Goal: Task Accomplishment & Management: Use online tool/utility

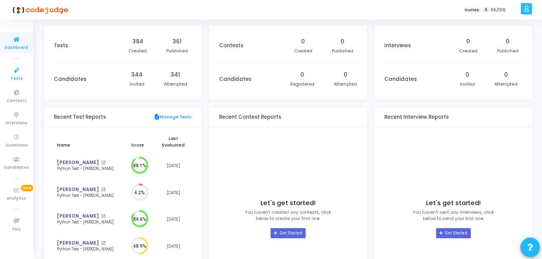
click at [14, 78] on span "Tests" at bounding box center [17, 78] width 12 height 7
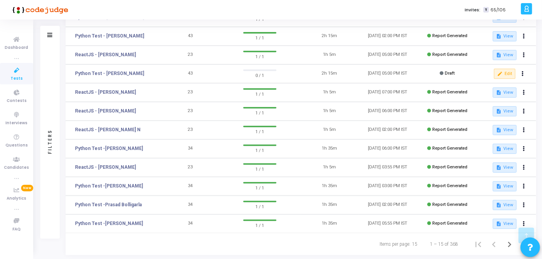
scroll to position [156, 0]
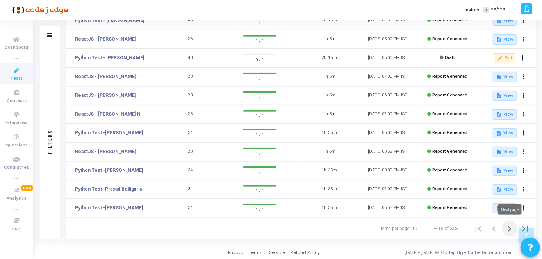
click at [510, 228] on icon "Next page" at bounding box center [509, 228] width 11 height 11
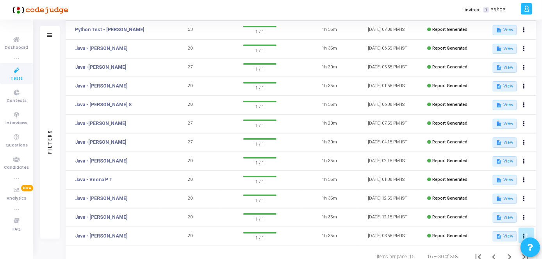
scroll to position [156, 0]
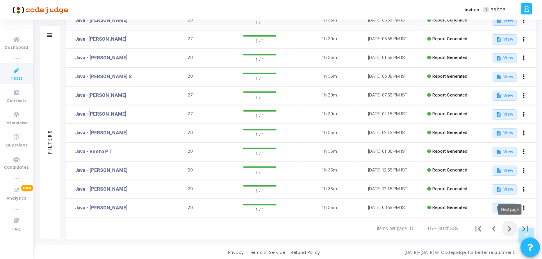
click at [509, 229] on icon "Next page" at bounding box center [509, 228] width 11 height 11
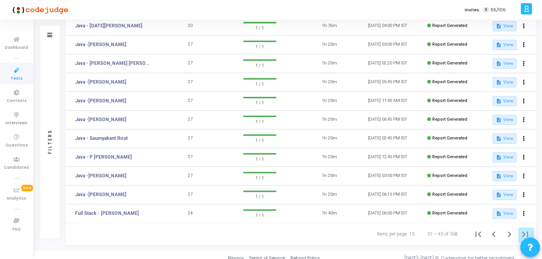
scroll to position [156, 0]
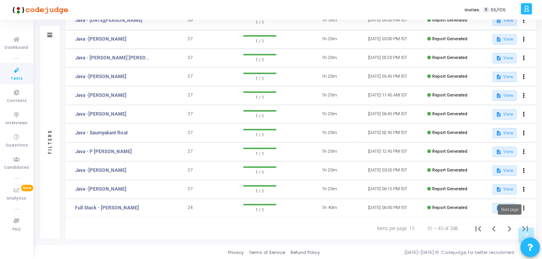
click at [509, 226] on icon "Next page" at bounding box center [510, 228] width 4 height 5
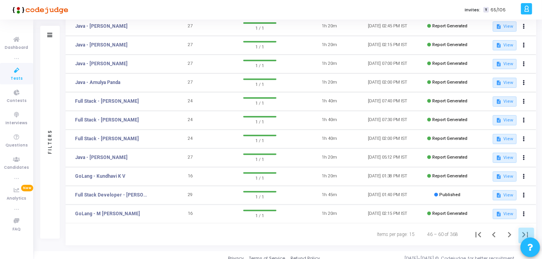
scroll to position [156, 0]
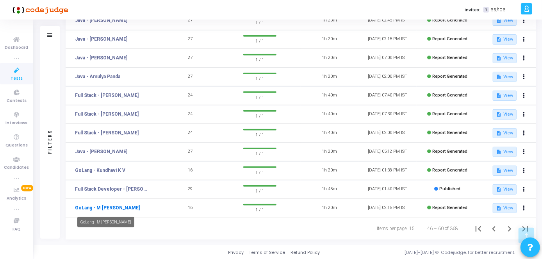
click at [119, 206] on link "GoLang - M [PERSON_NAME]" at bounding box center [107, 207] width 65 height 7
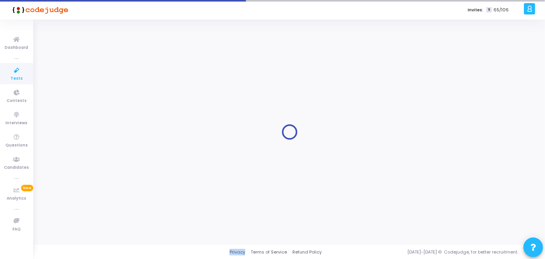
click at [119, 206] on div at bounding box center [290, 132] width 492 height 214
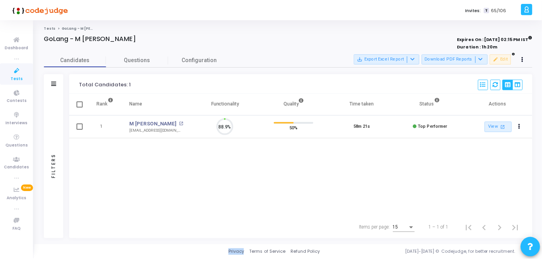
scroll to position [16, 20]
click at [528, 61] on button at bounding box center [525, 59] width 11 height 11
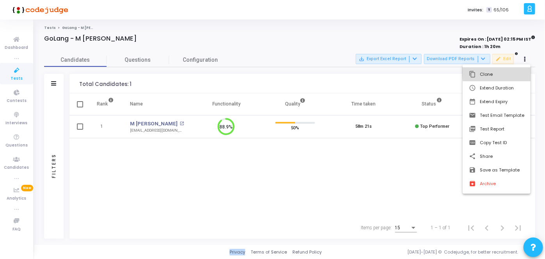
click at [517, 70] on button "content_copy Clone" at bounding box center [497, 75] width 68 height 14
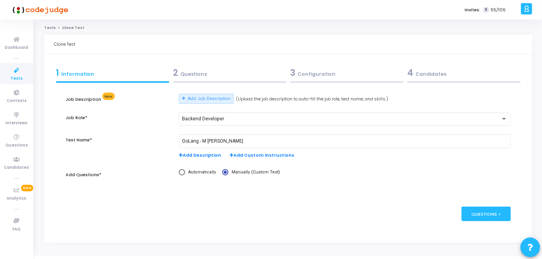
click at [248, 79] on div "2 Questions" at bounding box center [229, 74] width 117 height 21
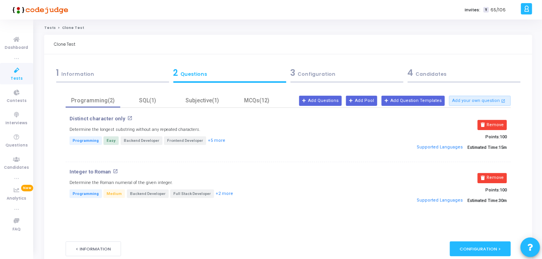
click at [154, 67] on div "1 Information" at bounding box center [112, 72] width 113 height 13
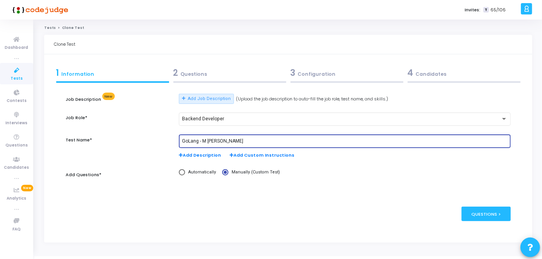
drag, startPoint x: 240, startPoint y: 140, endPoint x: 203, endPoint y: 138, distance: 36.8
click at [203, 138] on div "GoLang - M [PERSON_NAME]" at bounding box center [345, 141] width 326 height 14
type input "GoLang - Nirmal Prasad"
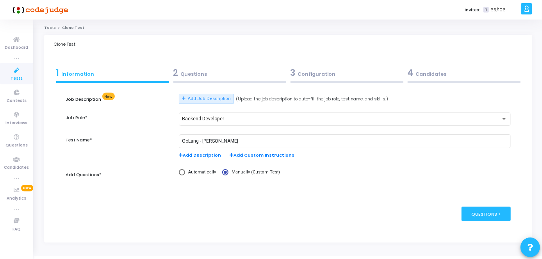
click at [256, 78] on div "2 Questions" at bounding box center [229, 72] width 113 height 13
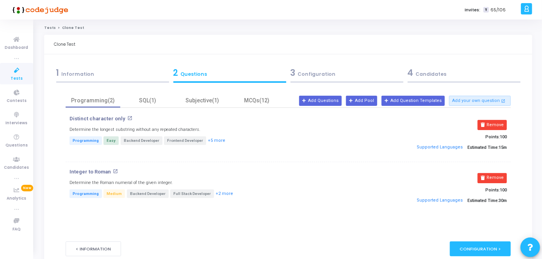
click at [303, 75] on div "3 Configuration" at bounding box center [347, 72] width 113 height 13
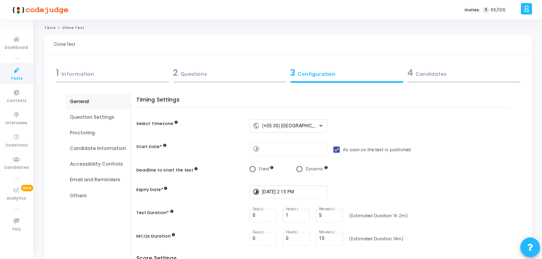
click at [303, 75] on div "3 Configuration" at bounding box center [347, 72] width 113 height 13
click at [399, 74] on div "3 Configuration" at bounding box center [347, 72] width 113 height 13
click at [427, 78] on div "4 Candidates" at bounding box center [464, 72] width 113 height 13
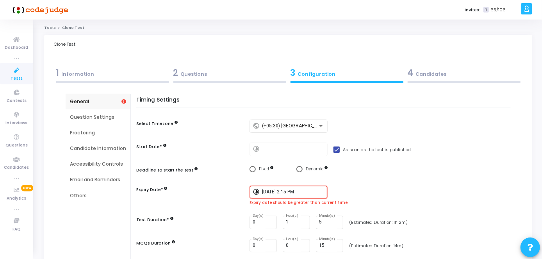
click at [353, 188] on div "timelapse 4/8/2025, 2:15 PM" at bounding box center [382, 193] width 265 height 14
click at [321, 123] on div at bounding box center [321, 126] width 7 height 6
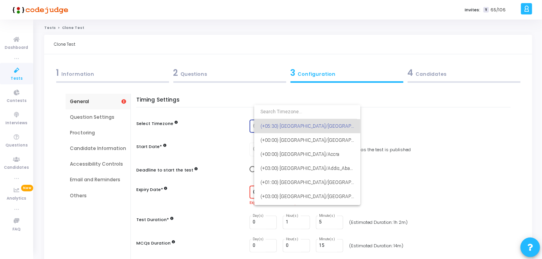
click at [319, 125] on span "(+05:30) [GEOGRAPHIC_DATA]/[GEOGRAPHIC_DATA]" at bounding box center [308, 126] width 94 height 14
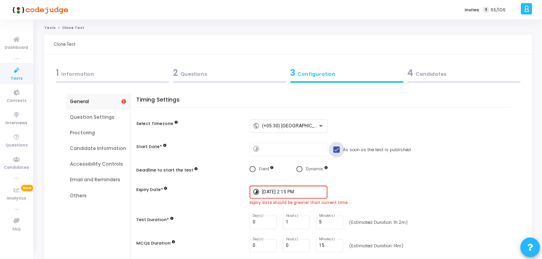
click at [335, 150] on span at bounding box center [337, 150] width 6 height 6
click at [336, 153] on input "As soon as the test is published" at bounding box center [336, 153] width 0 height 0
checkbox input "false"
type input "9/1/2025, 6:36 PM"
click at [335, 150] on span at bounding box center [337, 150] width 6 height 6
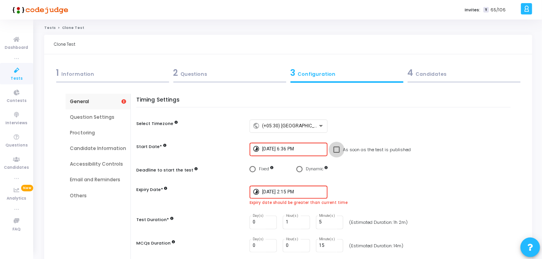
click at [336, 153] on input "As soon as the test is published" at bounding box center [336, 153] width 0 height 0
checkbox input "true"
click at [298, 169] on span "Select confirmation" at bounding box center [300, 169] width 6 height 6
click at [298, 169] on input "Dynamic" at bounding box center [300, 169] width 6 height 6
radio input "true"
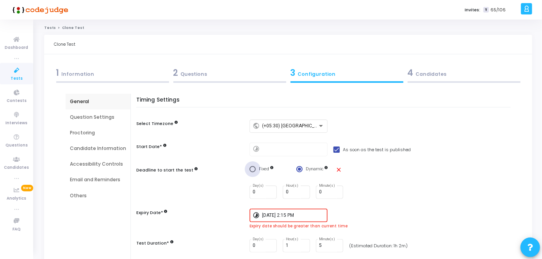
click at [252, 170] on span "Select confirmation" at bounding box center [253, 169] width 6 height 6
click at [252, 170] on input "Fixed" at bounding box center [253, 169] width 6 height 6
click at [338, 170] on mat-icon "close" at bounding box center [339, 169] width 7 height 7
radio input "false"
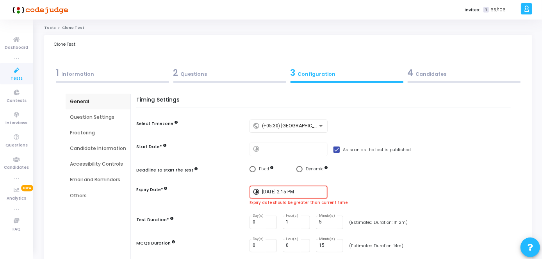
click at [459, 81] on div at bounding box center [464, 82] width 113 height 2
click at [16, 70] on icon at bounding box center [17, 71] width 16 height 10
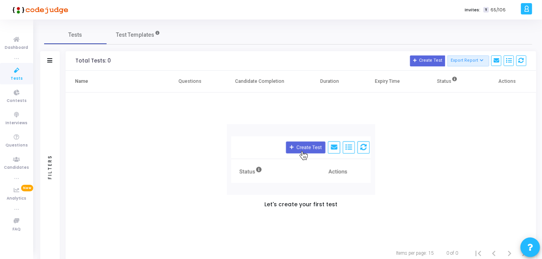
click at [11, 77] on link "Tests" at bounding box center [16, 73] width 33 height 21
click at [475, 168] on div "Let's create your first test" at bounding box center [301, 168] width 471 height 150
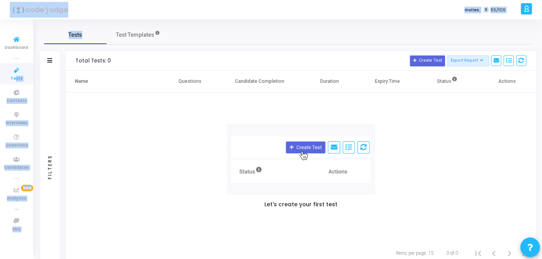
drag, startPoint x: 78, startPoint y: 43, endPoint x: 16, endPoint y: 80, distance: 72.4
click at [16, 80] on div "Dashboard true Tests Contests Interviews Questions Candidates true Analytics Ne…" at bounding box center [271, 129] width 542 height 259
click at [16, 80] on span "Tests" at bounding box center [17, 78] width 12 height 7
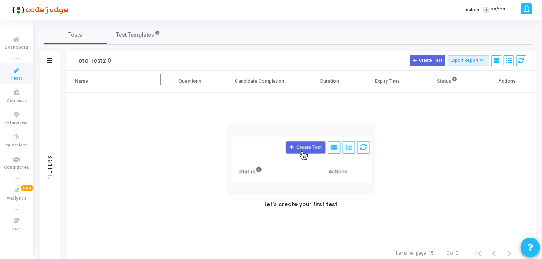
click at [84, 88] on th "Name" at bounding box center [114, 82] width 96 height 22
click at [18, 73] on icon at bounding box center [17, 71] width 16 height 10
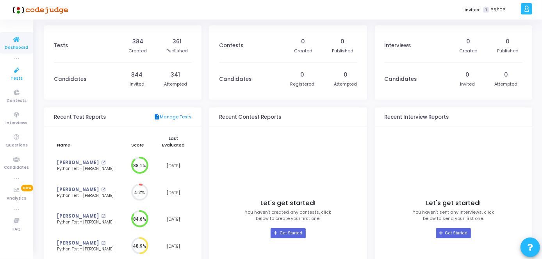
click at [16, 72] on icon at bounding box center [17, 71] width 16 height 10
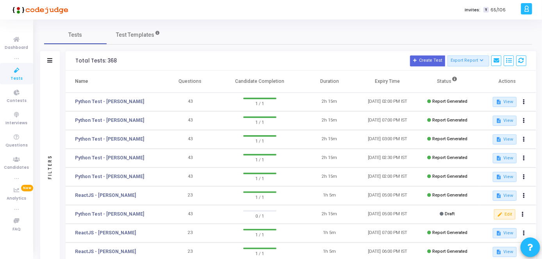
scroll to position [156, 0]
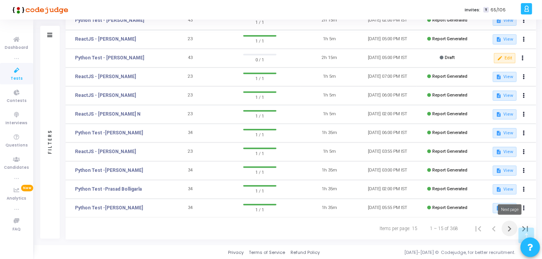
click at [516, 230] on button "Next page" at bounding box center [510, 229] width 16 height 16
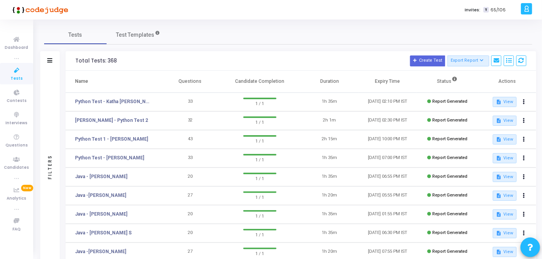
scroll to position [156, 0]
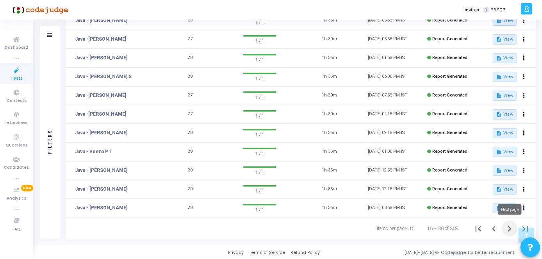
click at [509, 227] on icon "Next page" at bounding box center [509, 228] width 11 height 11
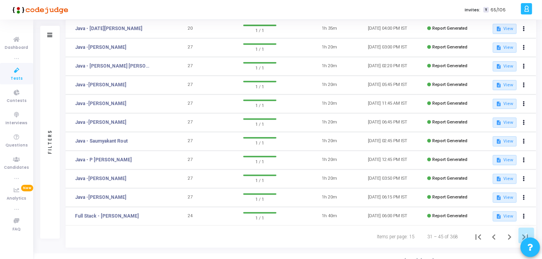
scroll to position [149, 0]
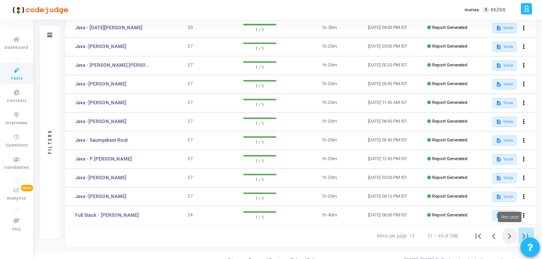
click at [506, 236] on icon "Next page" at bounding box center [509, 236] width 11 height 11
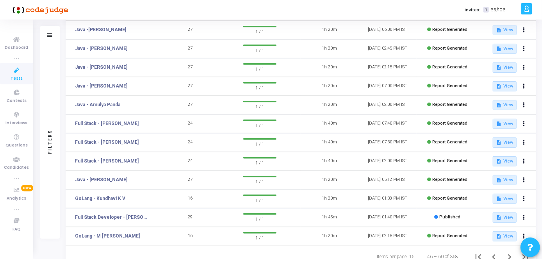
scroll to position [156, 0]
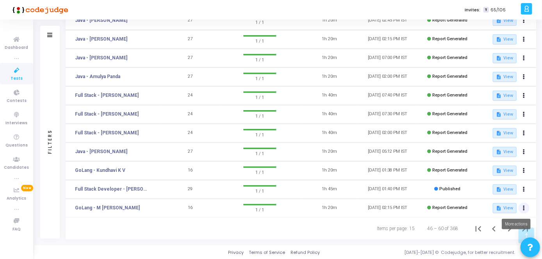
click at [524, 206] on icon at bounding box center [525, 208] width 2 height 4
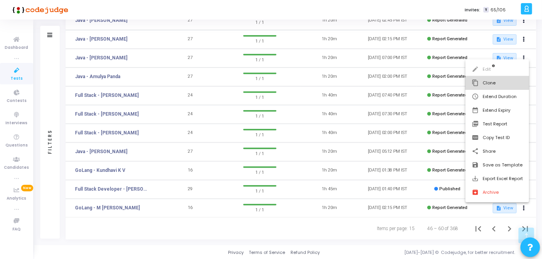
click at [493, 86] on button "content_copy Clone" at bounding box center [498, 83] width 64 height 14
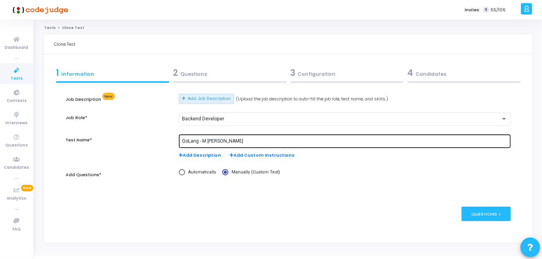
click at [254, 137] on div "GoLang - M [PERSON_NAME]" at bounding box center [345, 141] width 326 height 14
drag, startPoint x: 245, startPoint y: 145, endPoint x: 208, endPoint y: 140, distance: 37.0
click at [208, 140] on div "GoLang - M [PERSON_NAME]" at bounding box center [345, 141] width 326 height 14
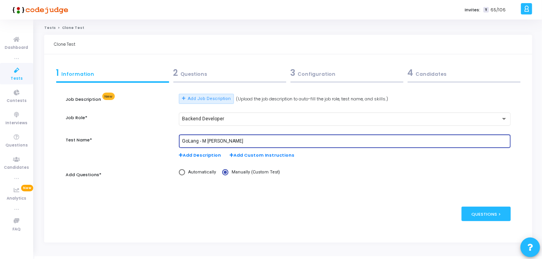
drag, startPoint x: 243, startPoint y: 142, endPoint x: 203, endPoint y: 137, distance: 39.8
click at [203, 137] on div "GoLang - M [PERSON_NAME]" at bounding box center [345, 141] width 326 height 14
type input "GoLang - Nirmal"
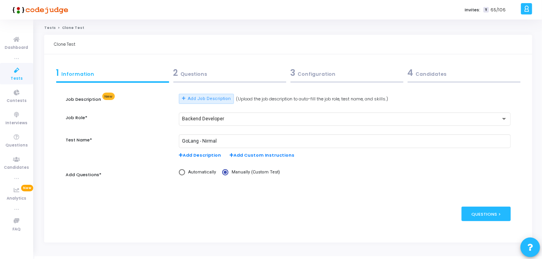
click at [248, 78] on div "2 Questions" at bounding box center [229, 72] width 113 height 13
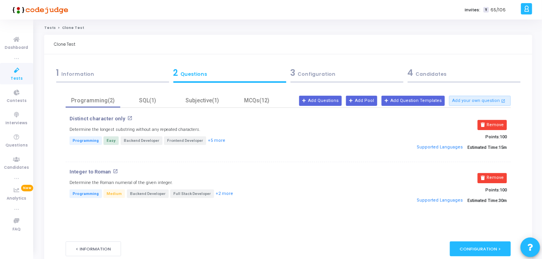
click at [307, 78] on div "3 Configuration" at bounding box center [347, 72] width 113 height 13
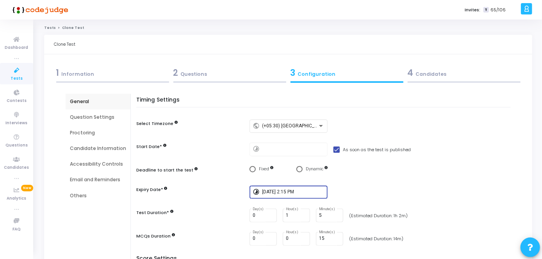
click at [295, 189] on input "[DATE] 2:15 PM" at bounding box center [293, 191] width 63 height 5
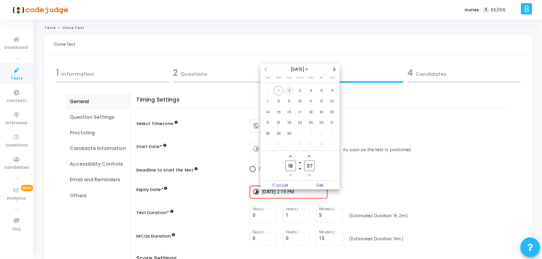
click at [288, 90] on span "2" at bounding box center [290, 91] width 10 height 10
click at [320, 187] on span "Set" at bounding box center [320, 185] width 40 height 9
type input "[DATE] 6:37 PM"
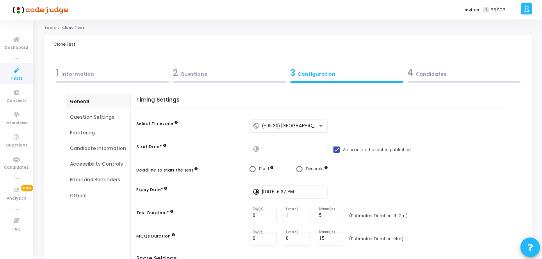
click at [444, 78] on div "4 Candidates" at bounding box center [464, 72] width 113 height 13
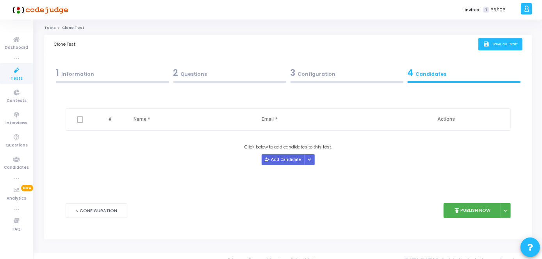
click at [508, 46] on span "Save as Draft" at bounding box center [505, 43] width 25 height 5
